Goal: Task Accomplishment & Management: Complete application form

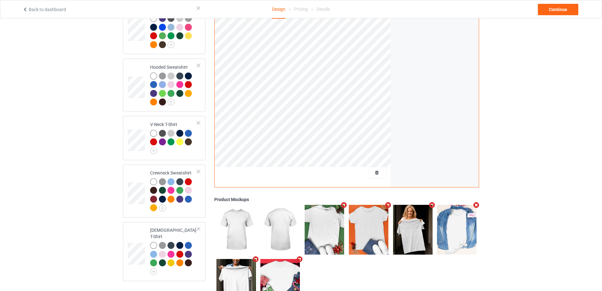
scroll to position [156, 0]
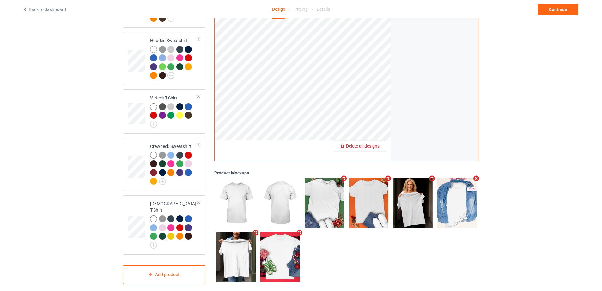
click at [368, 143] on span "Delete all designs" at bounding box center [363, 145] width 34 height 5
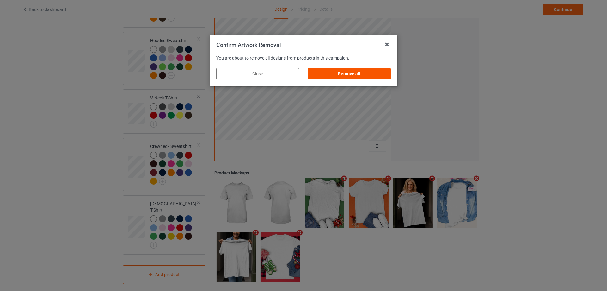
click at [358, 73] on div "Remove all" at bounding box center [349, 73] width 83 height 11
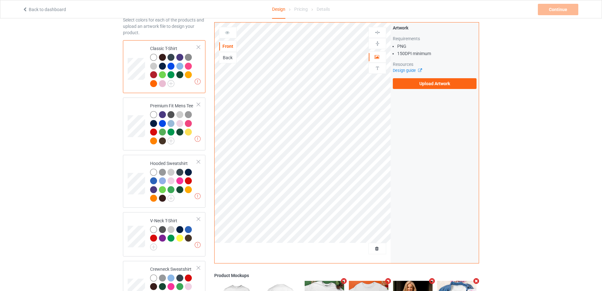
scroll to position [29, 0]
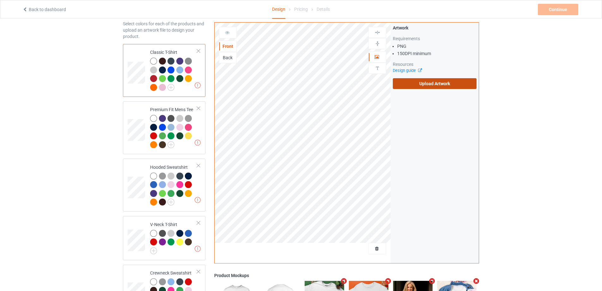
click at [430, 80] on label "Upload Artwork" at bounding box center [435, 83] width 84 height 11
click at [0, 0] on input "Upload Artwork" at bounding box center [0, 0] width 0 height 0
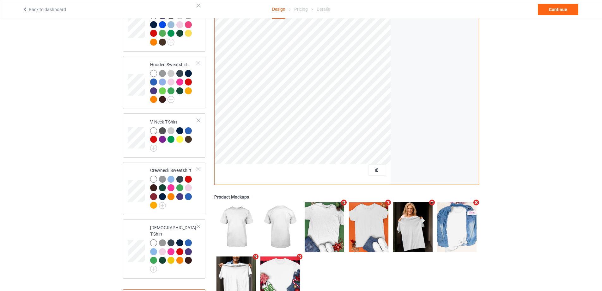
scroll to position [92, 0]
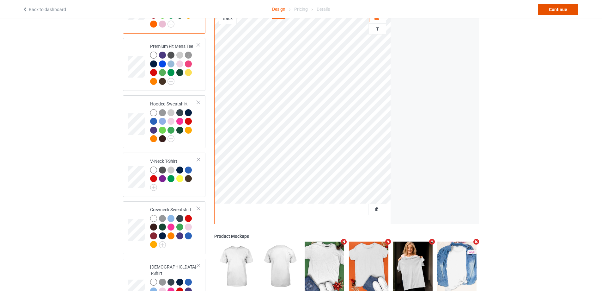
click at [559, 11] on div "Continue" at bounding box center [558, 9] width 40 height 11
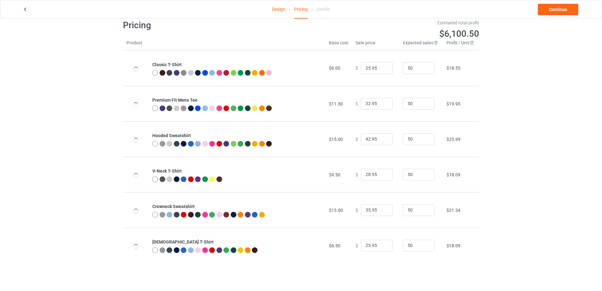
scroll to position [18, 0]
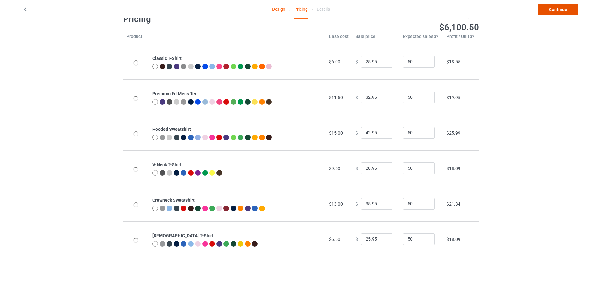
click at [554, 10] on link "Continue" at bounding box center [558, 9] width 40 height 11
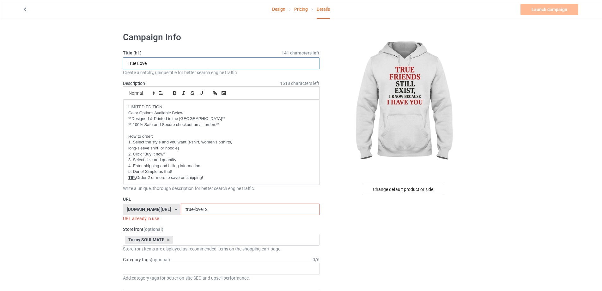
drag, startPoint x: 156, startPoint y: 64, endPoint x: 138, endPoint y: 64, distance: 17.7
click at [138, 64] on input "True Love" at bounding box center [221, 63] width 197 height 12
type input "True Friends"
drag, startPoint x: 206, startPoint y: 208, endPoint x: 184, endPoint y: 209, distance: 22.2
click at [184, 209] on input "true-love12" at bounding box center [250, 209] width 138 height 12
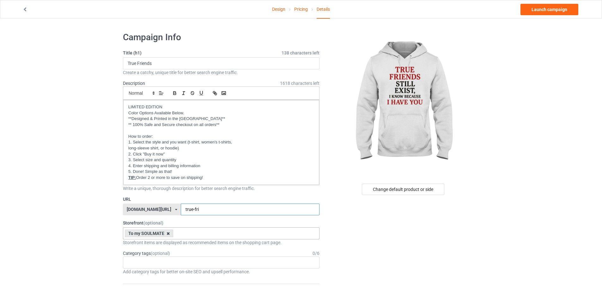
type input "true-fri"
click at [167, 232] on icon at bounding box center [168, 233] width 3 height 4
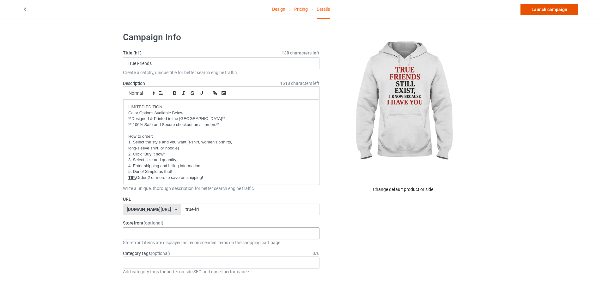
click at [569, 13] on link "Launch campaign" at bounding box center [550, 9] width 58 height 11
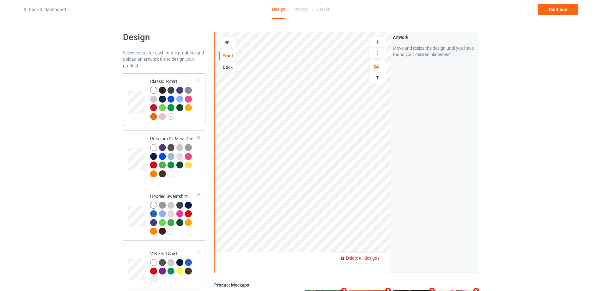
click at [377, 258] on span "Delete all designs" at bounding box center [363, 257] width 34 height 5
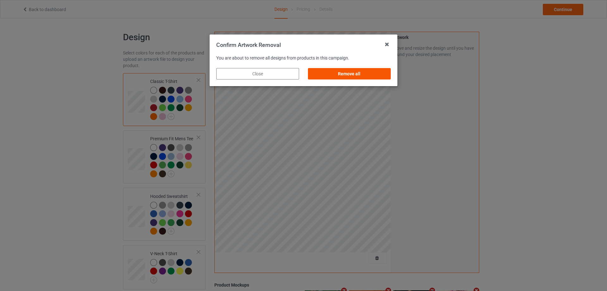
click at [336, 72] on div "Remove all" at bounding box center [349, 73] width 83 height 11
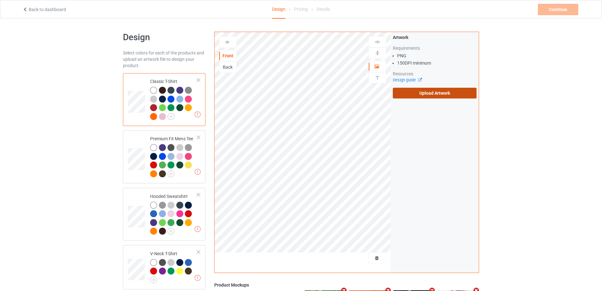
click at [429, 97] on label "Upload Artwork" at bounding box center [435, 93] width 84 height 11
click at [0, 0] on input "Upload Artwork" at bounding box center [0, 0] width 0 height 0
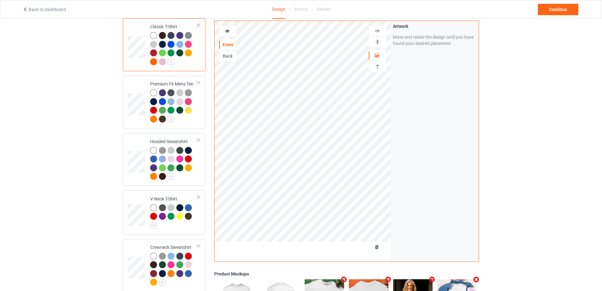
scroll to position [29, 0]
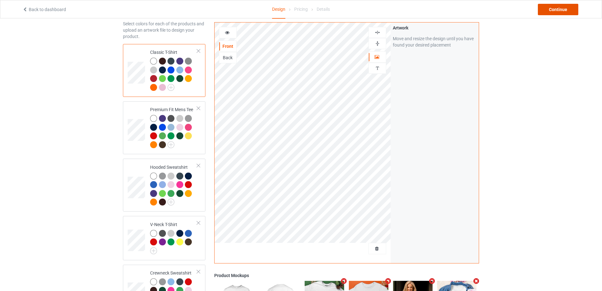
click at [562, 11] on div "Continue" at bounding box center [558, 9] width 40 height 11
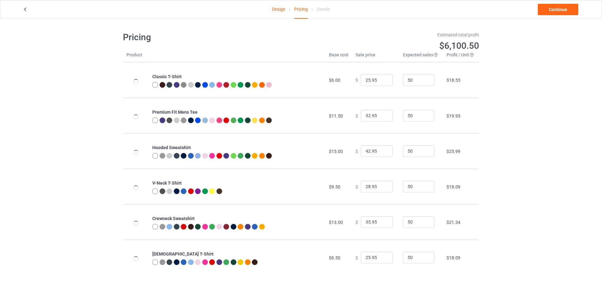
scroll to position [18, 0]
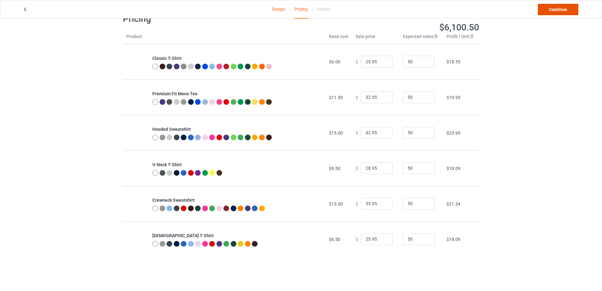
click at [558, 6] on link "Continue" at bounding box center [558, 9] width 40 height 11
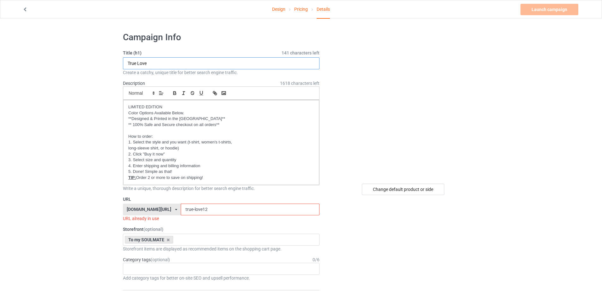
drag, startPoint x: 157, startPoint y: 65, endPoint x: 138, endPoint y: 64, distance: 20.0
click at [138, 64] on input "True Love" at bounding box center [221, 63] width 197 height 12
type input "True Friends"
drag, startPoint x: 209, startPoint y: 210, endPoint x: 216, endPoint y: 211, distance: 7.1
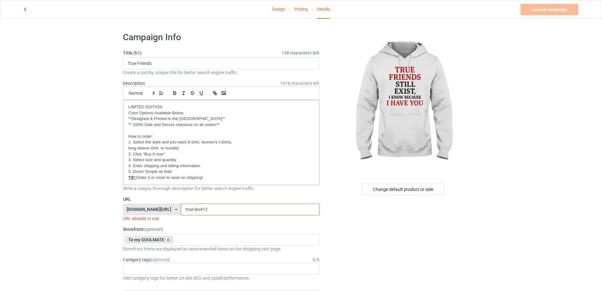
click at [184, 209] on input "true-love12" at bounding box center [250, 209] width 138 height 12
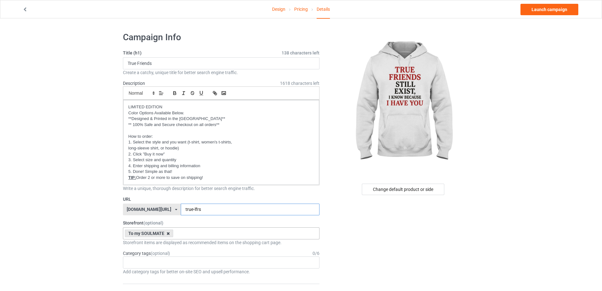
type input "true-lfrs"
click at [169, 234] on icon at bounding box center [168, 233] width 3 height 4
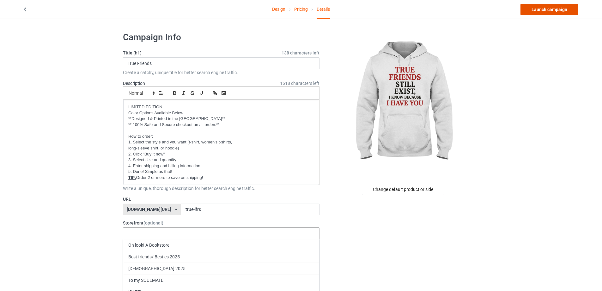
click at [534, 9] on link "Launch campaign" at bounding box center [550, 9] width 58 height 11
